Goal: Task Accomplishment & Management: Manage account settings

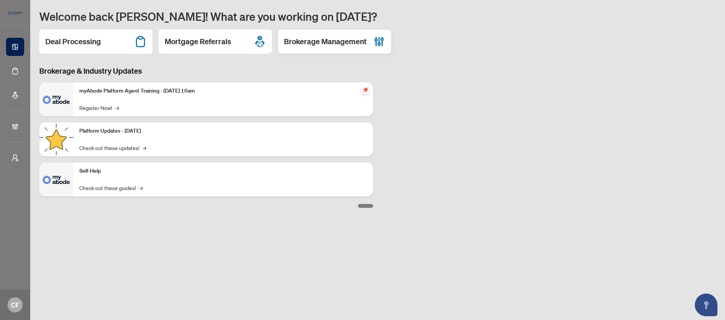
click at [339, 46] on h2 "Brokerage Management" at bounding box center [325, 41] width 83 height 11
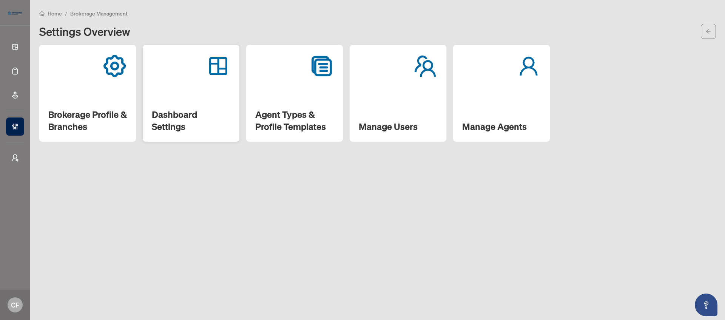
click at [205, 89] on div "Dashboard Settings" at bounding box center [191, 93] width 97 height 97
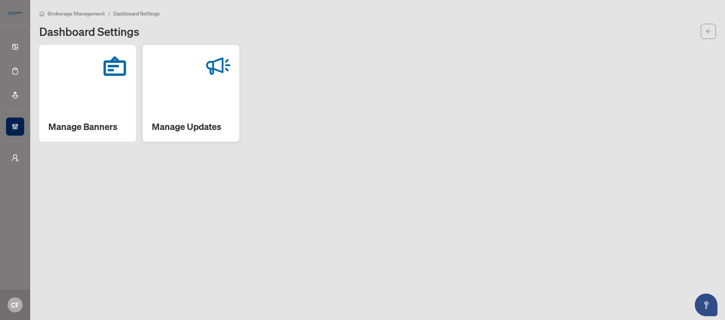
click at [173, 123] on h2 "Manage Updates" at bounding box center [191, 126] width 79 height 12
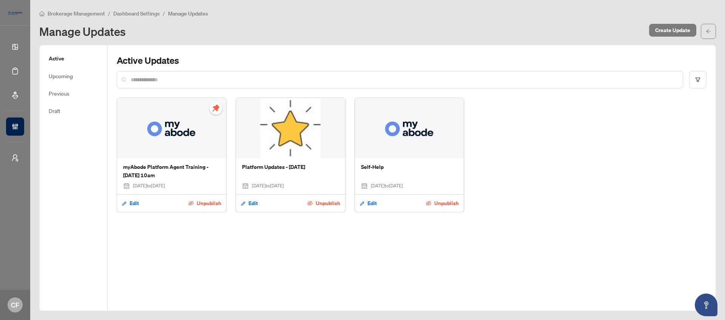
click at [197, 200] on span "Unpublish" at bounding box center [209, 203] width 25 height 12
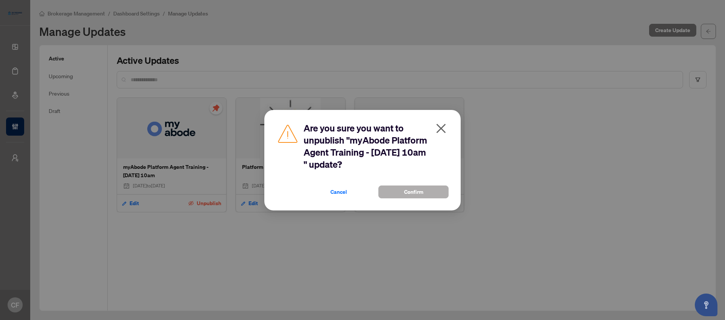
click at [406, 188] on span "Confirm" at bounding box center [413, 192] width 19 height 12
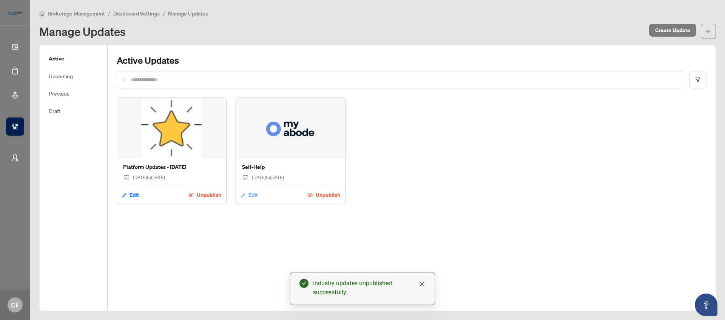
click at [255, 196] on span "Edit" at bounding box center [252, 195] width 9 height 12
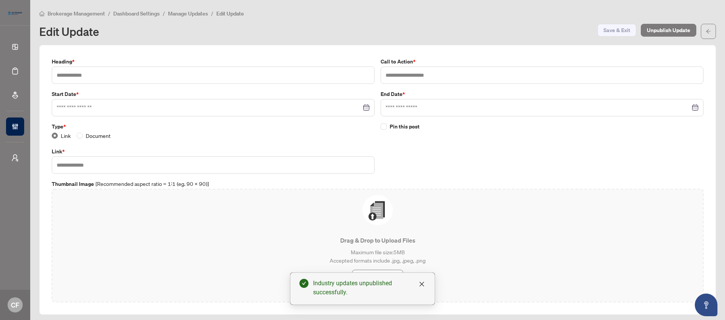
type input "*********"
type input "**********"
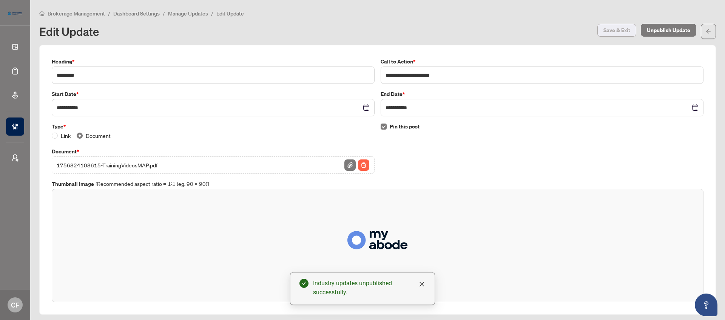
click at [603, 28] on span "Save & Exit" at bounding box center [616, 30] width 27 height 12
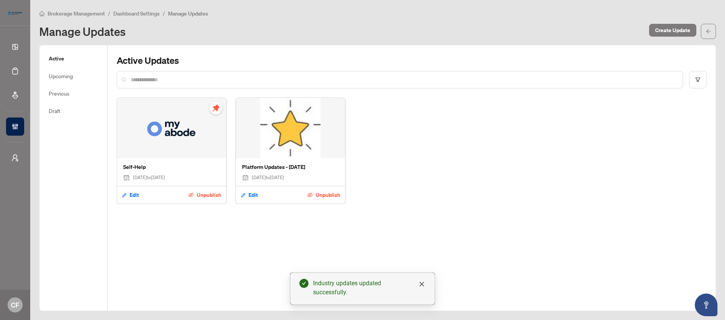
click at [96, 14] on span "Brokerage Management" at bounding box center [76, 13] width 57 height 7
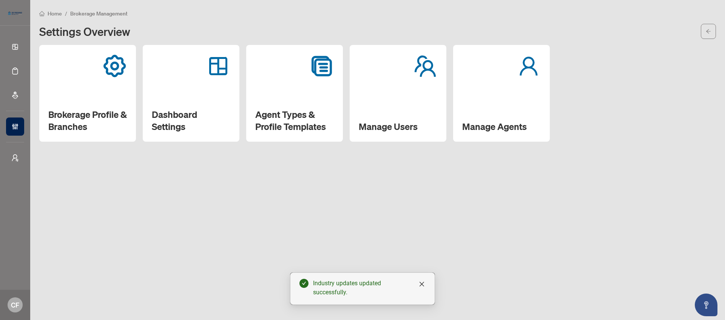
click at [57, 14] on span "Home" at bounding box center [55, 13] width 14 height 7
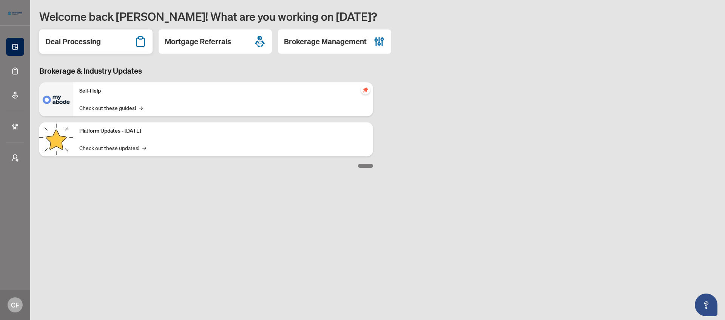
click at [83, 45] on h2 "Deal Processing" at bounding box center [73, 41] width 56 height 11
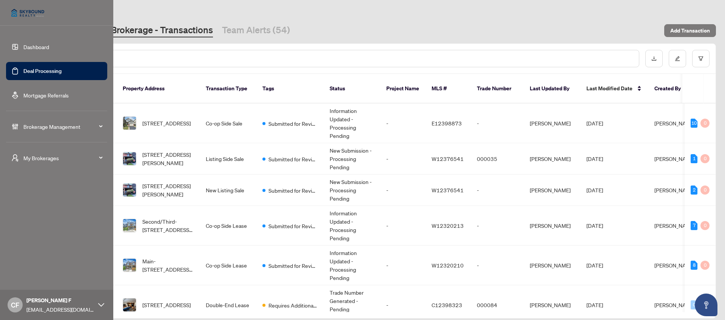
click at [23, 48] on link "Dashboard" at bounding box center [36, 46] width 26 height 7
